Goal: Communication & Community: Participate in discussion

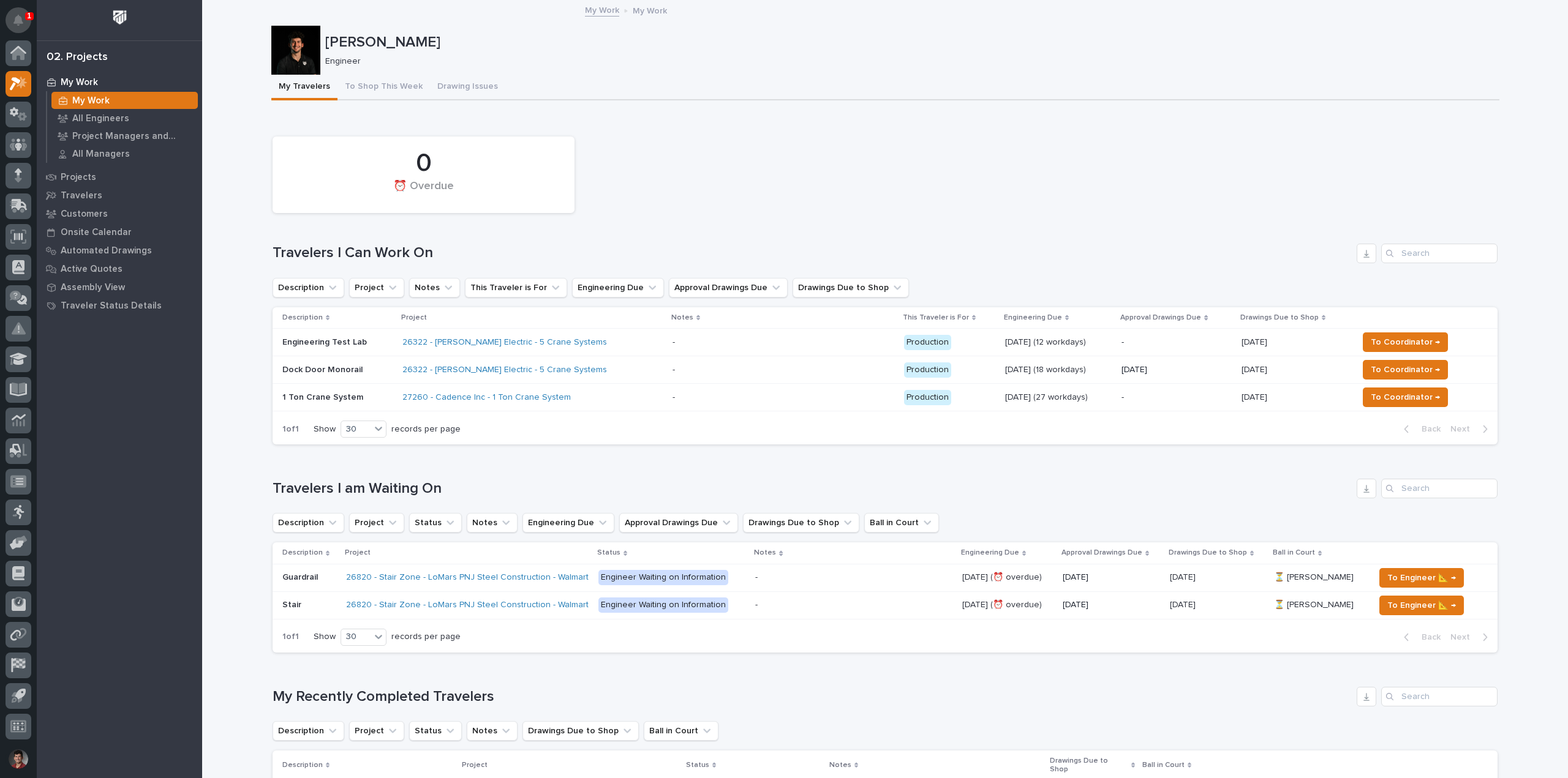
click at [12, 12] on button "Notifications" at bounding box center [18, 20] width 25 height 25
click at [17, 14] on button "Notifications" at bounding box center [18, 20] width 25 height 25
click at [617, 73] on div "[PERSON_NAME] Engineer" at bounding box center [885, 50] width 1228 height 49
click at [654, 213] on div "0 ⏰ Overdue" at bounding box center [885, 174] width 1237 height 89
click at [360, 374] on p "Dock Door Monorail" at bounding box center [337, 371] width 110 height 11
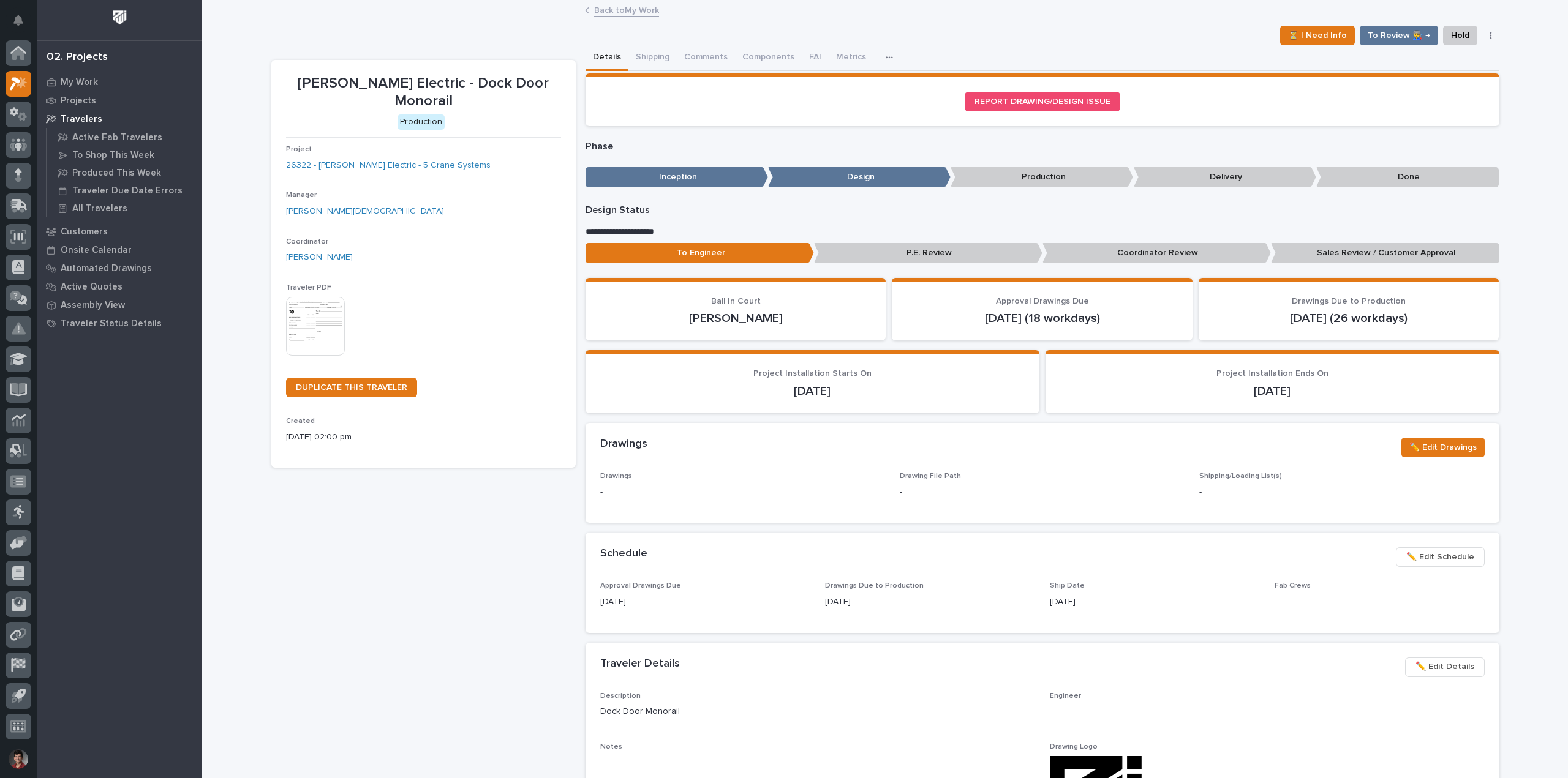
click at [688, 56] on button "Comments" at bounding box center [706, 58] width 59 height 25
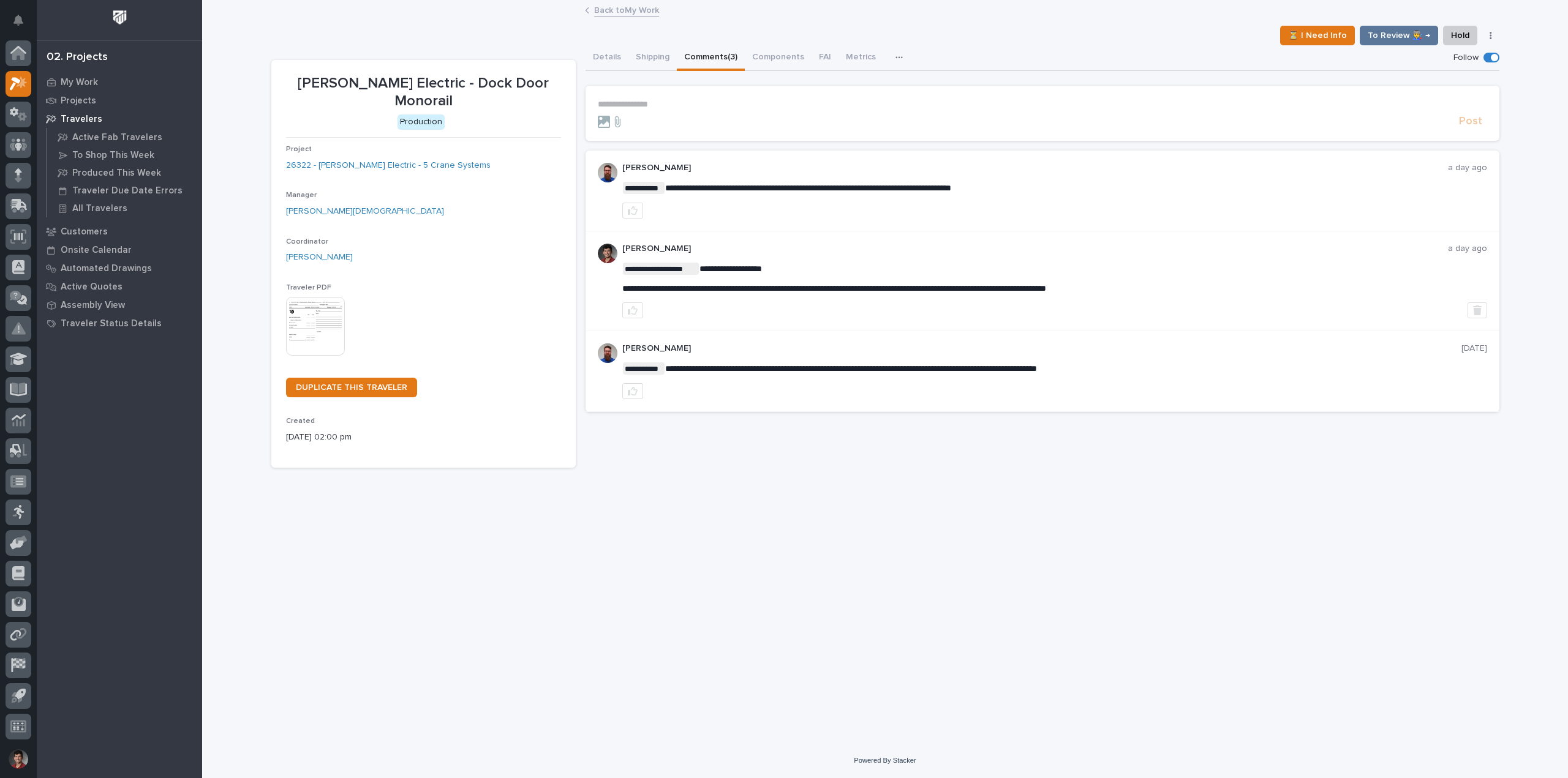
click at [677, 97] on section "**********" at bounding box center [1043, 113] width 914 height 55
click at [670, 106] on p "**********" at bounding box center [1043, 105] width 889 height 11
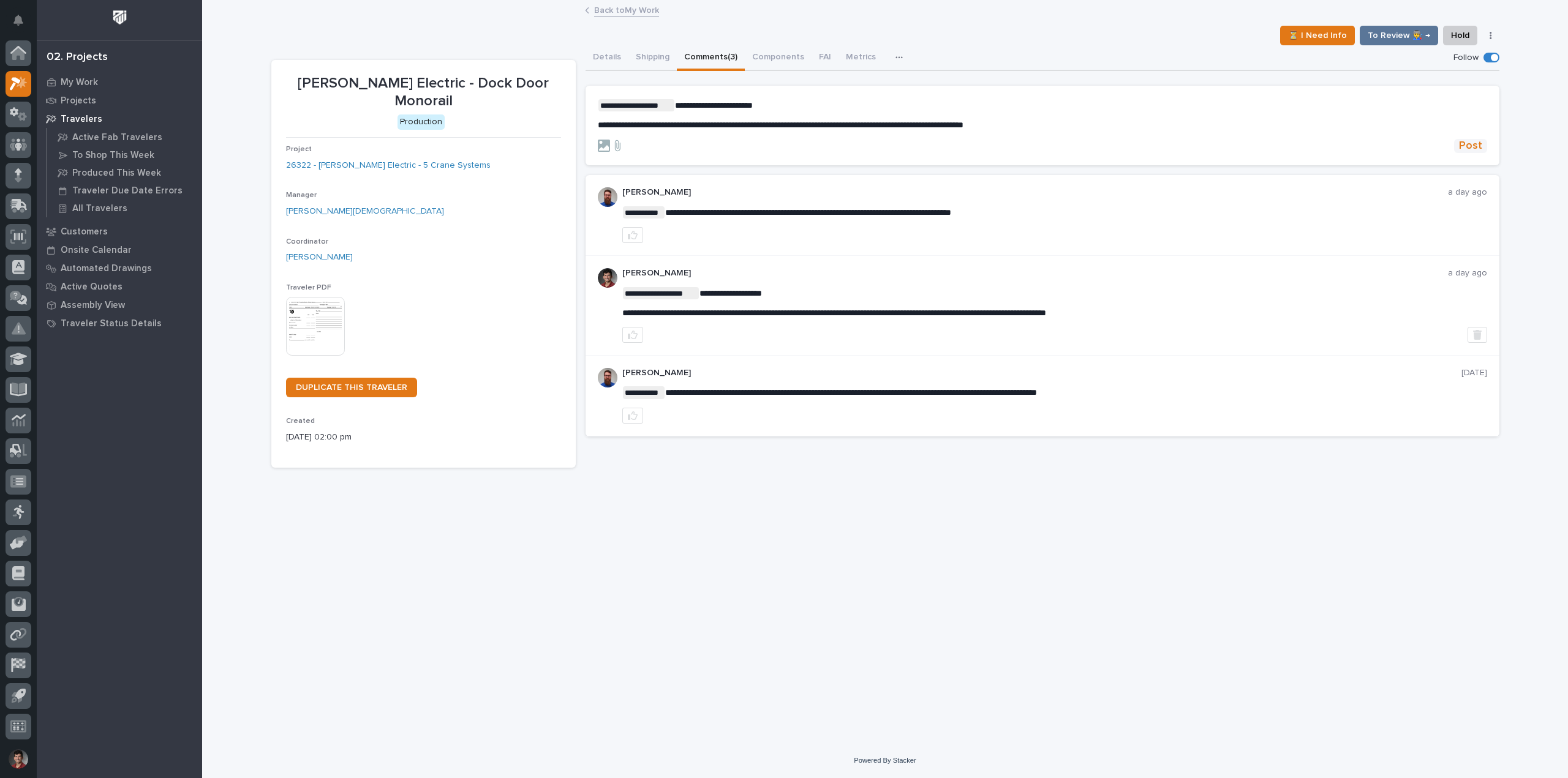
click at [1464, 143] on span "Post" at bounding box center [1470, 146] width 23 height 14
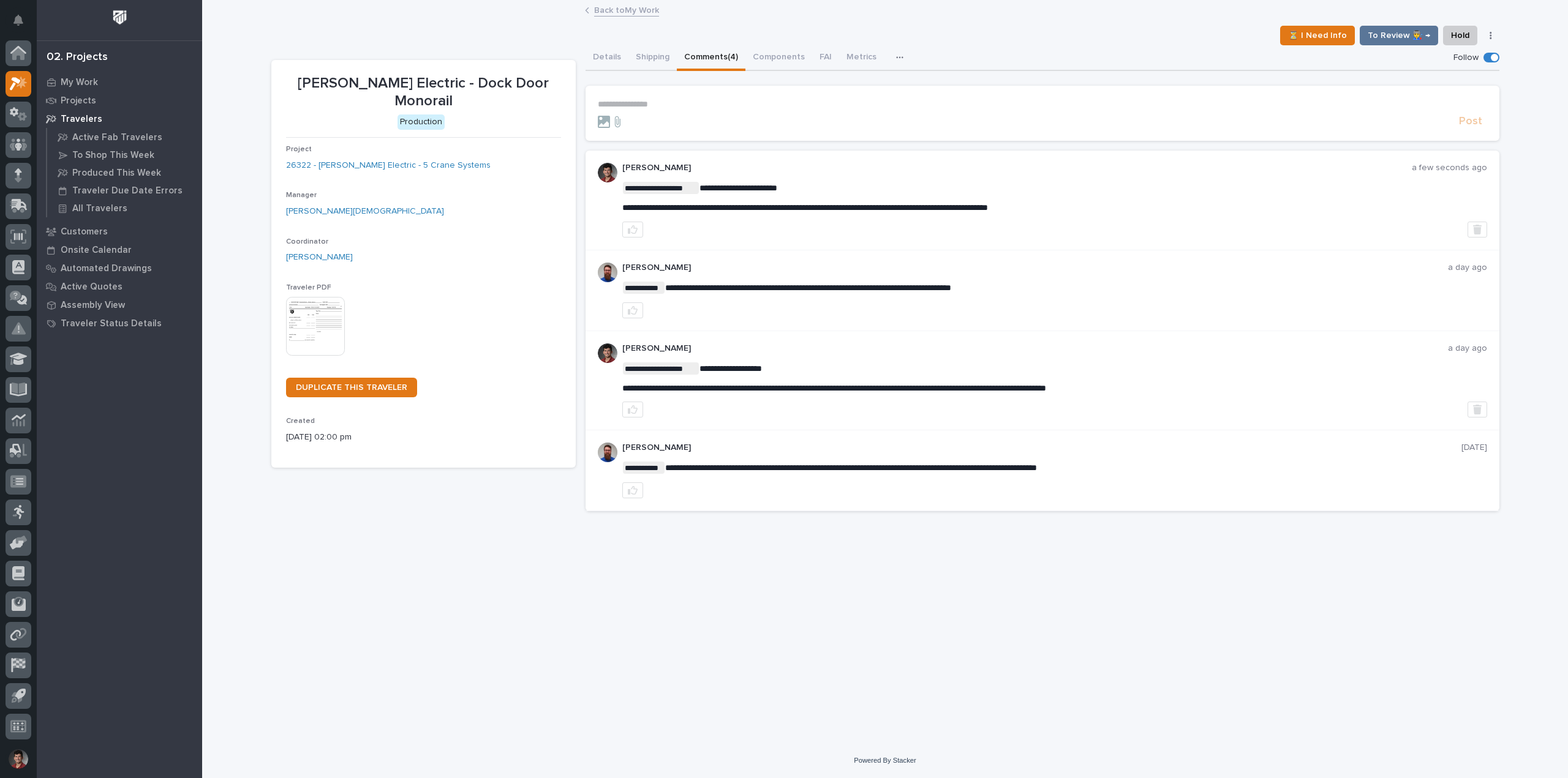
click at [643, 9] on link "Back to My Work" at bounding box center [626, 9] width 65 height 14
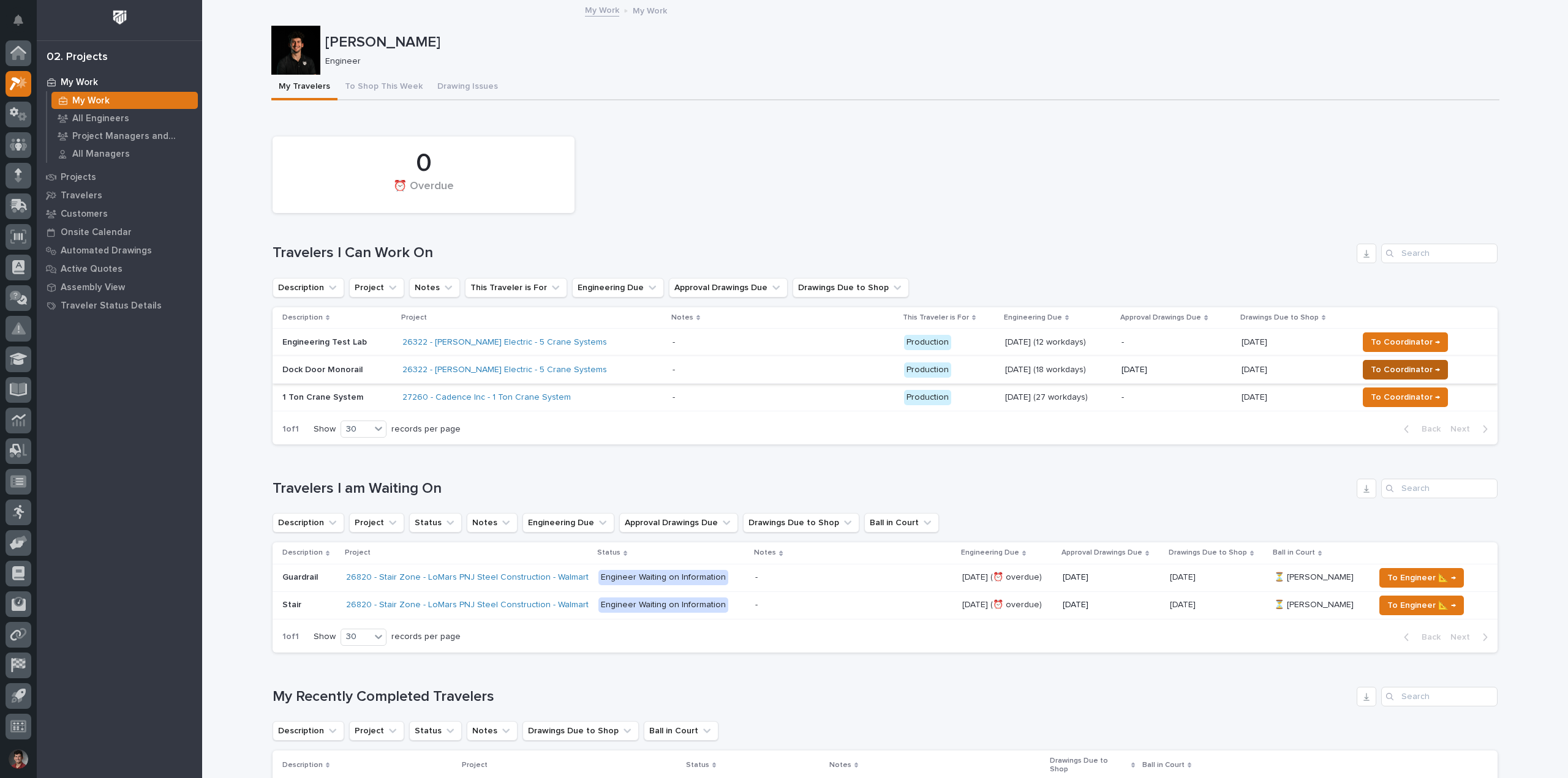
click at [1412, 367] on span "To Coordinator →" at bounding box center [1405, 370] width 69 height 15
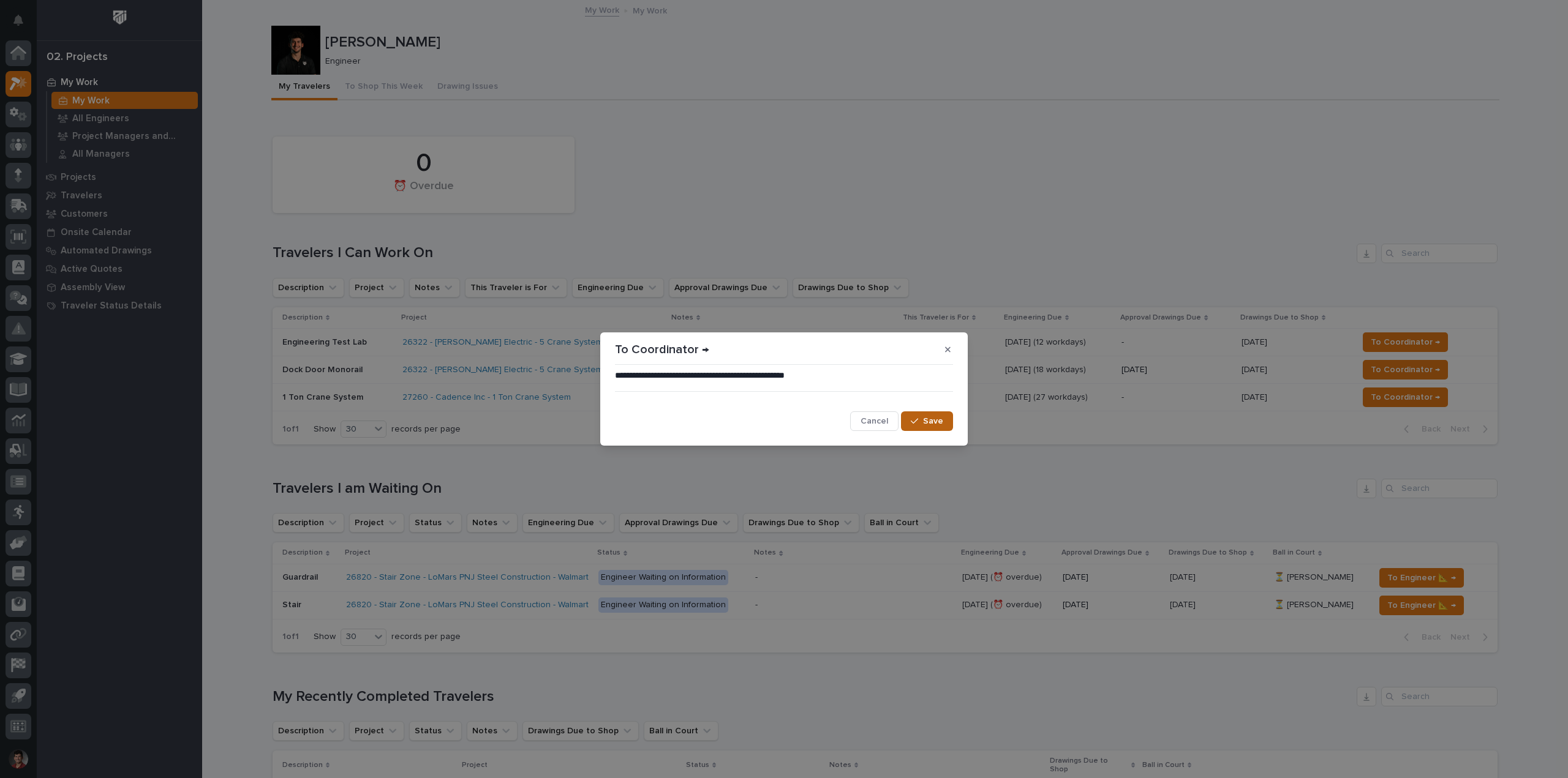
click at [945, 419] on button "Save" at bounding box center [927, 421] width 52 height 19
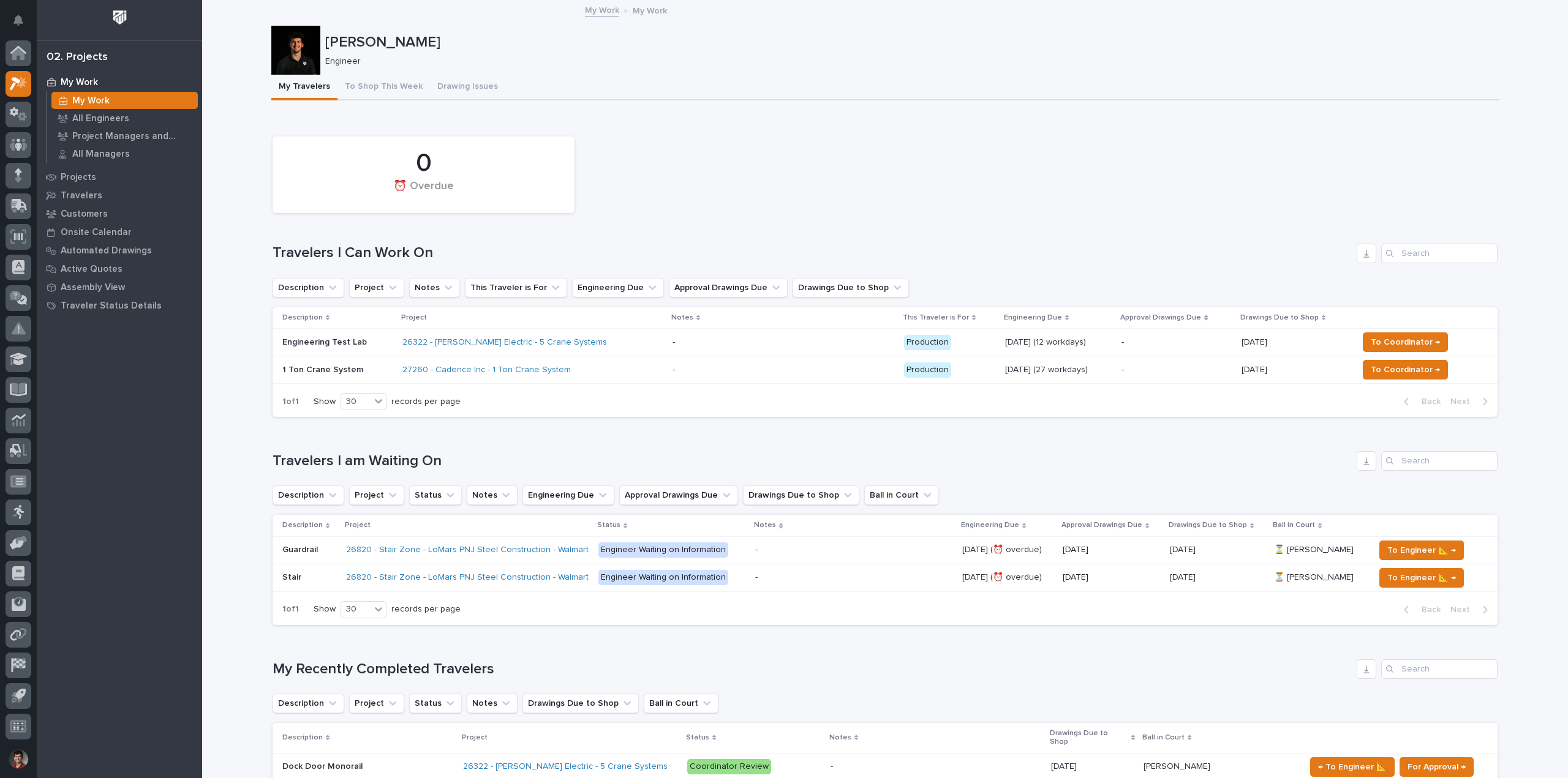
click at [915, 165] on div "0 ⏰ Overdue" at bounding box center [885, 174] width 1237 height 89
click at [863, 125] on div "Loading... Saving… 0 ⏰ Overdue Travelers I Can Work On Description Project Note…" at bounding box center [885, 270] width 1225 height 312
click at [945, 134] on div "0 ⏰ Overdue" at bounding box center [885, 174] width 1237 height 89
